Goal: Use online tool/utility: Utilize a website feature to perform a specific function

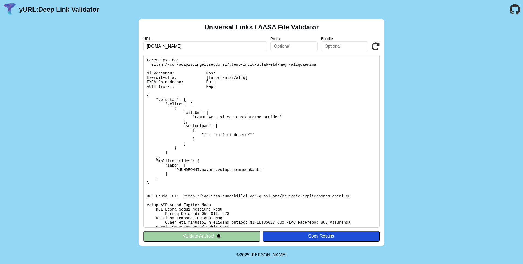
click at [378, 47] on icon at bounding box center [376, 46] width 8 height 8
click at [213, 45] on input "[DOMAIN_NAME]" at bounding box center [205, 46] width 124 height 10
drag, startPoint x: 154, startPoint y: 46, endPoint x: 102, endPoint y: 49, distance: 52.4
click at [104, 49] on div "Universal Links / AASA File Validator URL [DOMAIN_NAME] Prefix Bundle Validate …" at bounding box center [261, 132] width 523 height 227
click at [153, 47] on input "[DOMAIN_NAME]" at bounding box center [205, 46] width 124 height 10
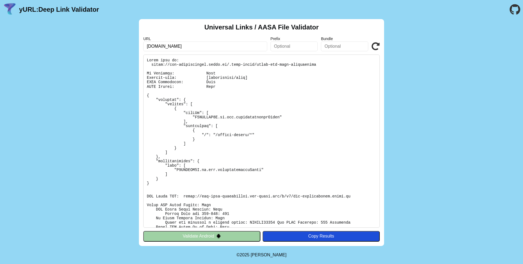
drag, startPoint x: 156, startPoint y: 47, endPoint x: 146, endPoint y: 47, distance: 9.8
click at [146, 47] on input "[DOMAIN_NAME]" at bounding box center [205, 46] width 124 height 10
type input "particuliers.engie.fr"
click at [379, 42] on icon at bounding box center [376, 46] width 8 height 8
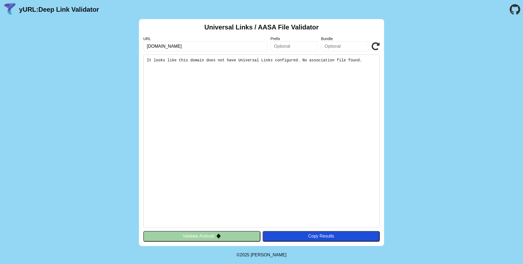
click at [148, 46] on input "[DOMAIN_NAME]" at bounding box center [205, 46] width 124 height 10
type input "[DOMAIN_NAME]"
click at [376, 44] on icon at bounding box center [376, 46] width 8 height 8
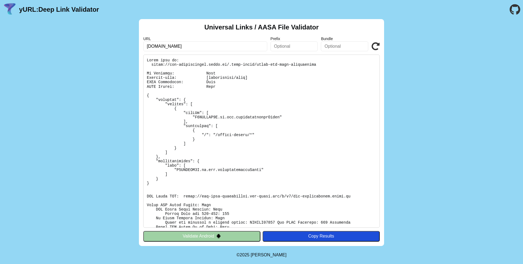
click at [375, 43] on icon at bounding box center [376, 46] width 8 height 8
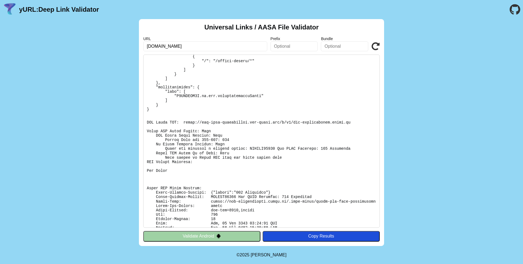
scroll to position [102, 0]
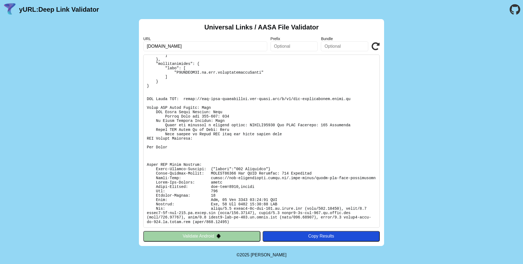
click at [374, 47] on icon at bounding box center [376, 46] width 8 height 8
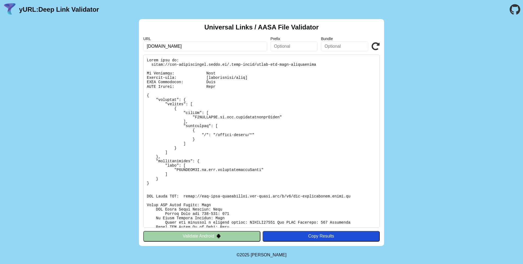
click at [347, 203] on pre at bounding box center [261, 140] width 236 height 173
drag, startPoint x: 352, startPoint y: 196, endPoint x: 183, endPoint y: 197, distance: 168.4
click at [183, 197] on pre at bounding box center [261, 140] width 236 height 173
copy pre "https://app-site-association.cdn-apple.com/a/v1/acc-particuliers.engie.fr"
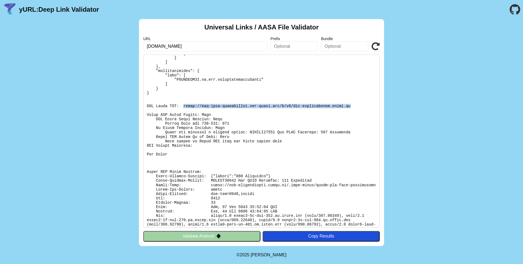
scroll to position [102, 0]
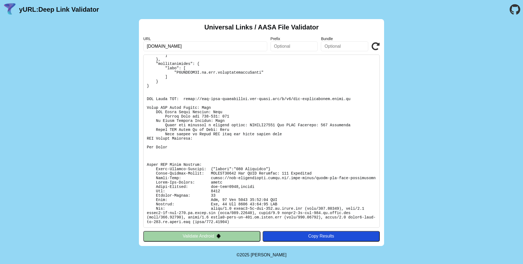
click at [228, 109] on pre at bounding box center [261, 140] width 236 height 173
click at [299, 233] on div "Copy Results" at bounding box center [321, 235] width 112 height 5
click at [372, 45] on icon at bounding box center [376, 46] width 8 height 8
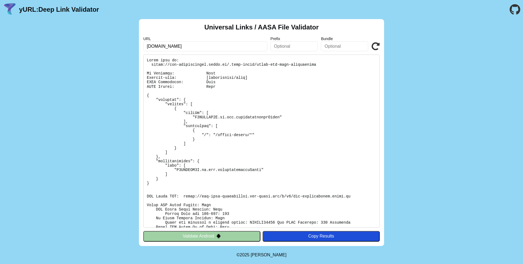
click at [192, 45] on input "[DOMAIN_NAME]" at bounding box center [205, 46] width 124 height 10
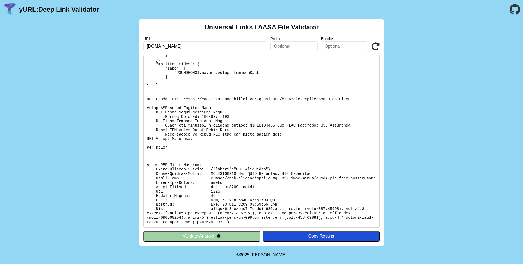
scroll to position [102, 0]
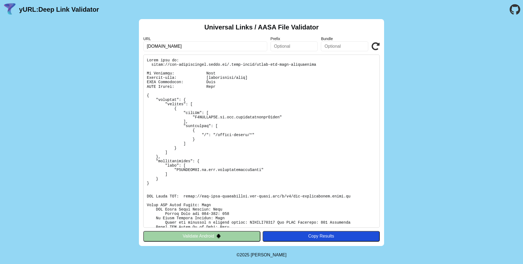
click at [217, 49] on input "acc-particuliers.engie.fr" at bounding box center [205, 46] width 124 height 10
paste input "[URL][DOMAIN_NAME]"
type input "[URL][DOMAIN_NAME]"
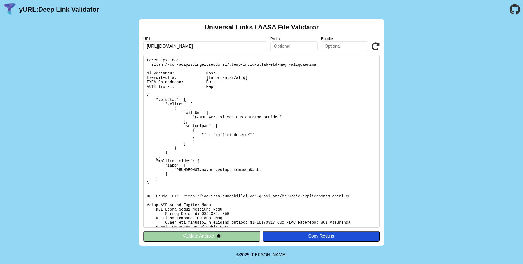
click at [377, 47] on icon at bounding box center [376, 46] width 8 height 8
click at [376, 44] on icon at bounding box center [376, 46] width 8 height 8
click at [229, 47] on input "[URL][DOMAIN_NAME]" at bounding box center [205, 46] width 124 height 10
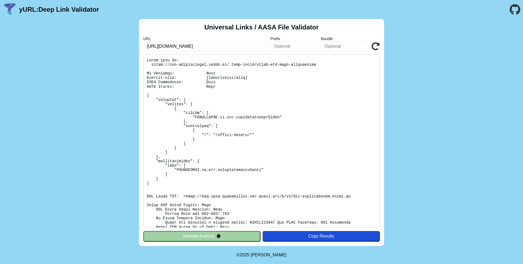
click at [175, 64] on pre at bounding box center [261, 140] width 236 height 173
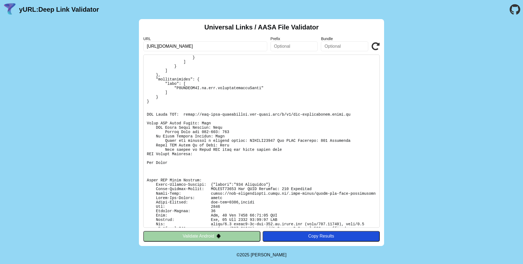
scroll to position [86, 0]
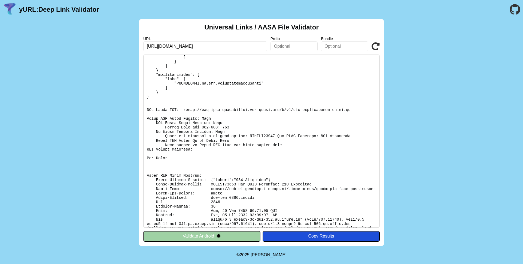
click at [188, 150] on pre at bounding box center [261, 140] width 236 height 173
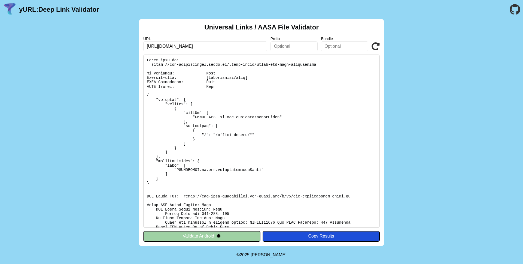
click at [221, 48] on input "[URL][DOMAIN_NAME]" at bounding box center [205, 46] width 124 height 10
click at [385, 48] on div "Universal Links / AASA File Validator URL [URL][DOMAIN_NAME] Prefix Bundle Vali…" at bounding box center [261, 132] width 523 height 227
click at [377, 47] on icon at bounding box center [376, 46] width 8 height 8
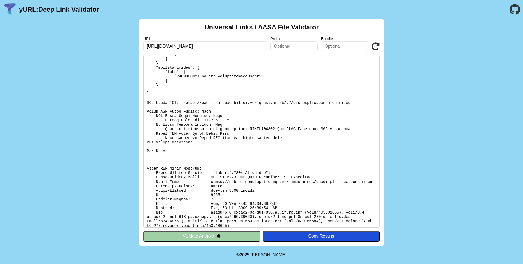
scroll to position [93, 0]
click at [374, 44] on icon at bounding box center [376, 46] width 8 height 8
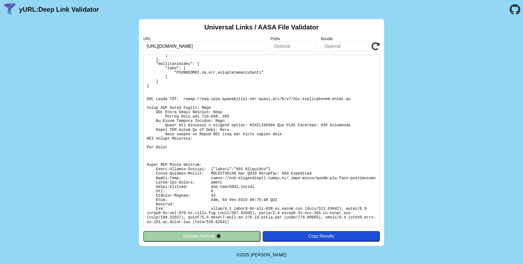
scroll to position [102, 0]
click at [244, 170] on pre at bounding box center [261, 140] width 236 height 173
click at [226, 167] on pre at bounding box center [261, 140] width 236 height 173
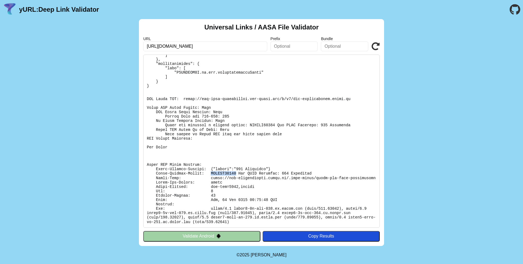
click at [226, 167] on pre at bounding box center [261, 140] width 236 height 173
click at [224, 174] on pre at bounding box center [261, 140] width 236 height 173
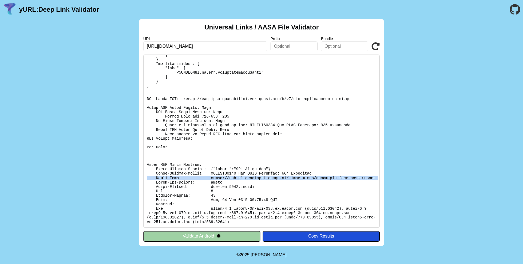
click at [224, 174] on pre at bounding box center [261, 140] width 236 height 173
click at [188, 186] on pre at bounding box center [261, 140] width 236 height 173
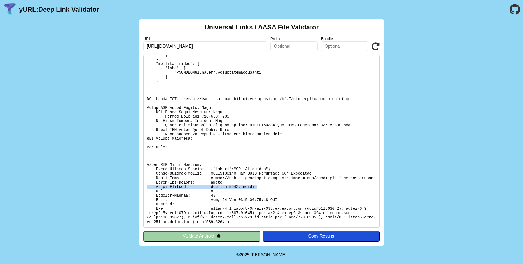
click at [188, 186] on pre at bounding box center [261, 140] width 236 height 173
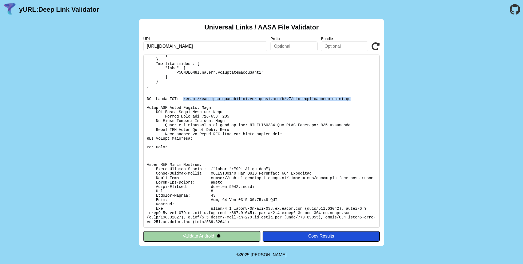
drag, startPoint x: 352, startPoint y: 94, endPoint x: 184, endPoint y: 95, distance: 168.6
click at [184, 95] on pre at bounding box center [261, 140] width 236 height 173
copy pre "[URL][DOMAIN_NAME][DOMAIN_NAME]"
click at [376, 48] on icon at bounding box center [376, 46] width 8 height 8
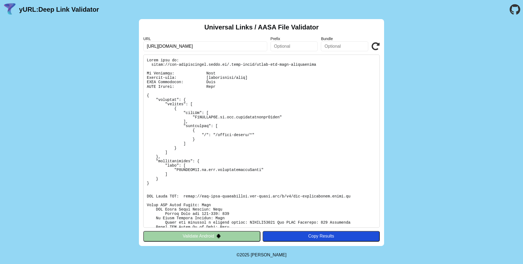
scroll to position [102, 0]
